Goal: Transaction & Acquisition: Purchase product/service

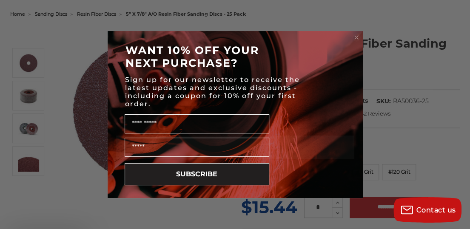
scroll to position [128, 0]
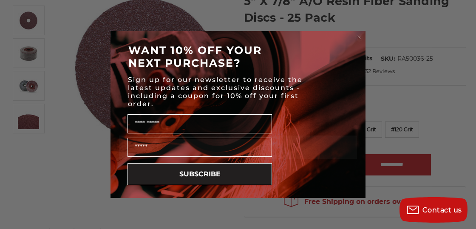
click at [359, 35] on circle "Close dialog" at bounding box center [360, 38] width 8 height 8
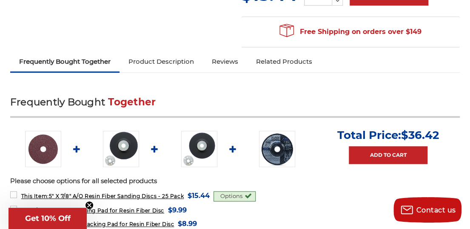
scroll to position [340, 0]
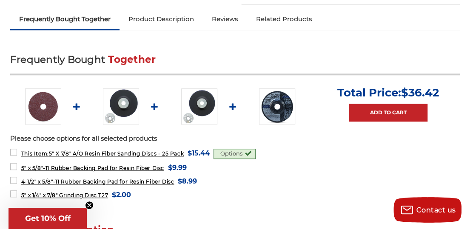
click at [128, 107] on img at bounding box center [121, 106] width 36 height 36
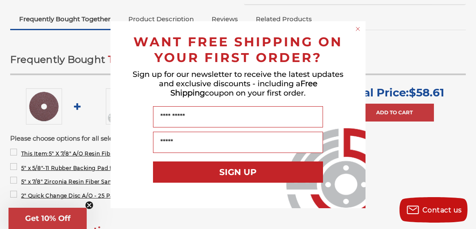
click at [358, 28] on circle "Close dialog" at bounding box center [358, 29] width 8 height 8
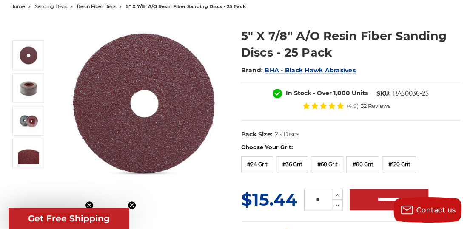
scroll to position [85, 0]
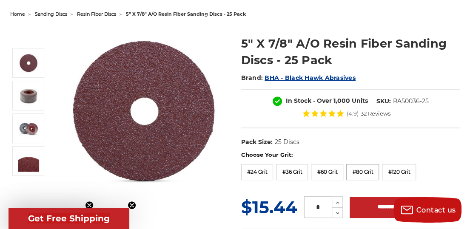
click at [357, 171] on label "#80 Grit" at bounding box center [362, 172] width 33 height 16
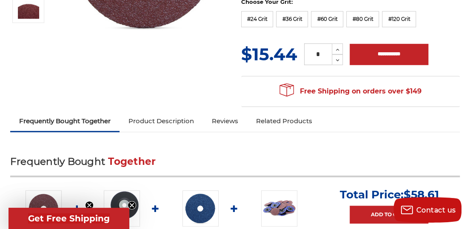
scroll to position [255, 0]
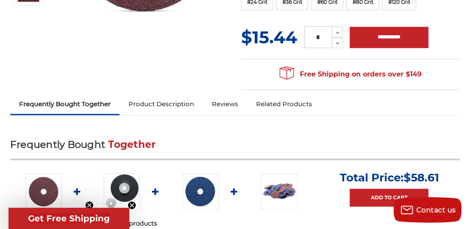
click at [181, 105] on link "Product Description" at bounding box center [161, 104] width 83 height 19
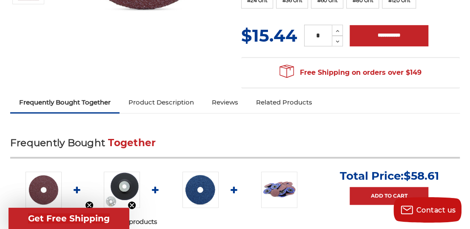
scroll to position [257, 0]
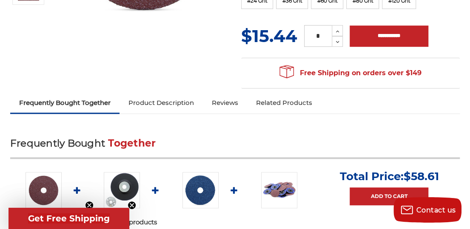
click at [165, 103] on link "Product Description" at bounding box center [161, 103] width 83 height 19
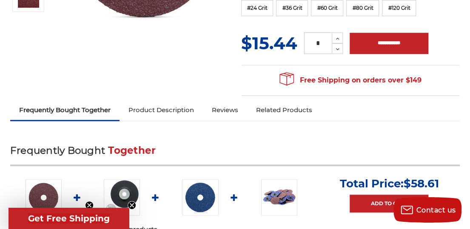
scroll to position [298, 0]
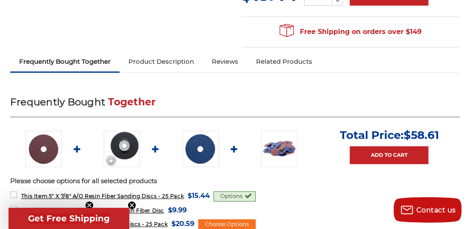
click at [159, 61] on link "Product Description" at bounding box center [161, 61] width 83 height 19
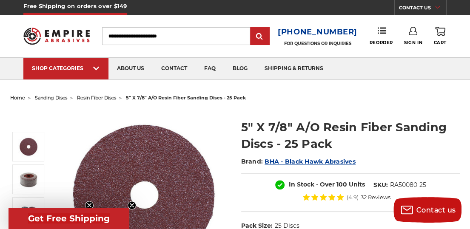
scroll to position [0, 0]
